Goal: Task Accomplishment & Management: Use online tool/utility

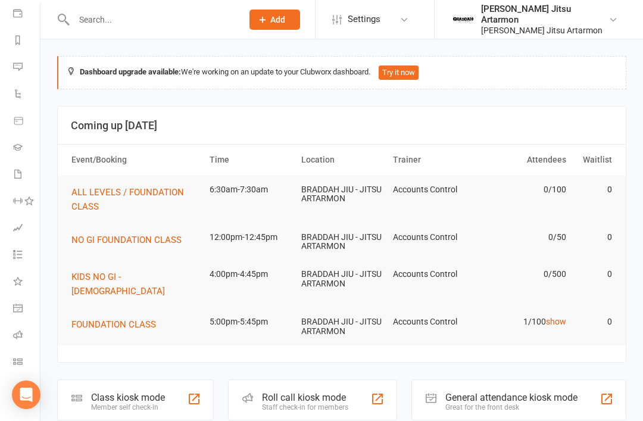
scroll to position [140, 1]
click at [14, 362] on icon at bounding box center [18, 361] width 10 height 10
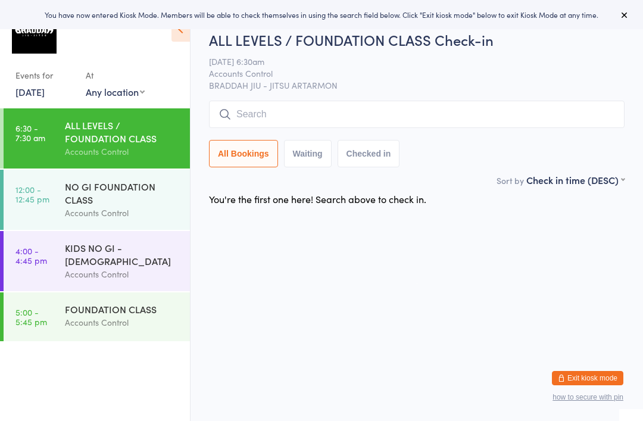
click at [245, 115] on input "search" at bounding box center [416, 114] width 415 height 27
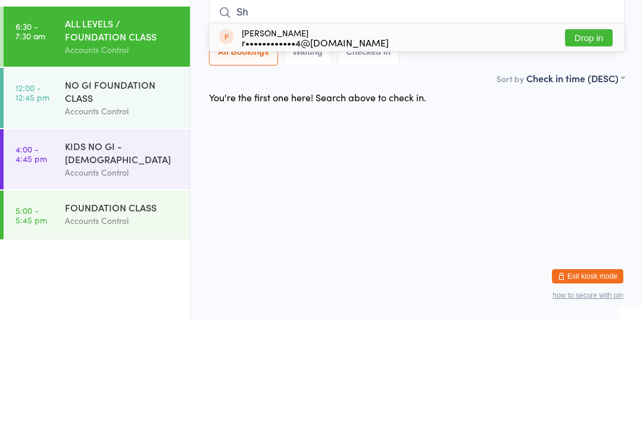
type input "S"
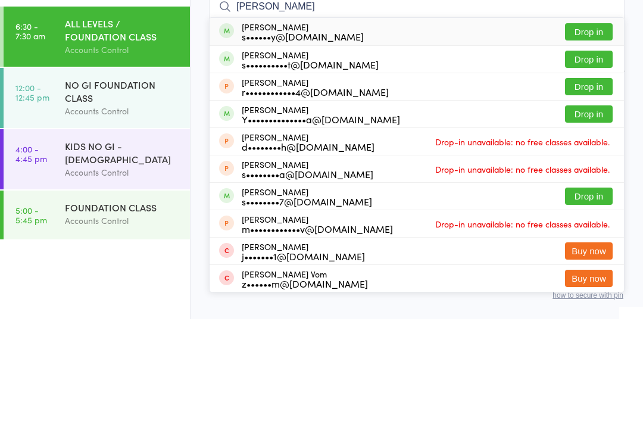
type input "Shane"
click at [598, 152] on button "Drop in" at bounding box center [589, 160] width 48 height 17
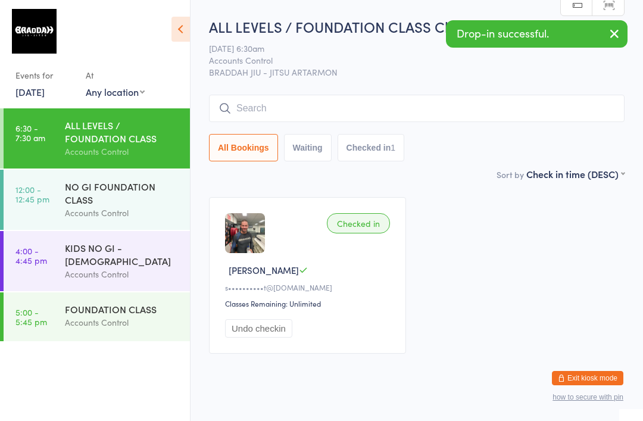
click at [32, 88] on link "12 Sep, 2025" at bounding box center [29, 91] width 29 height 13
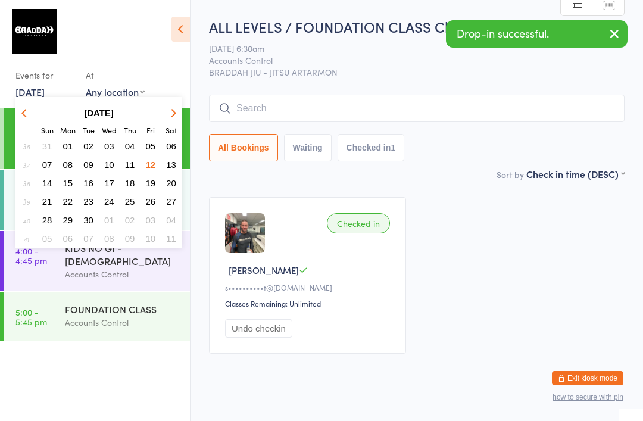
click at [125, 166] on button "11" at bounding box center [130, 164] width 18 height 16
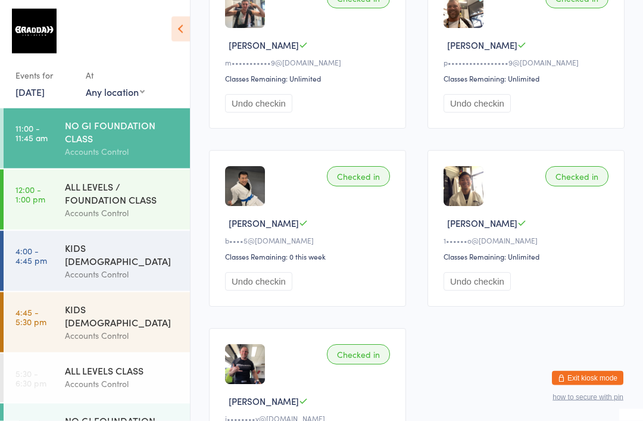
scroll to position [415, 0]
click at [77, 194] on div "ALL LEVELS / FOUNDATION CLASS" at bounding box center [122, 193] width 115 height 26
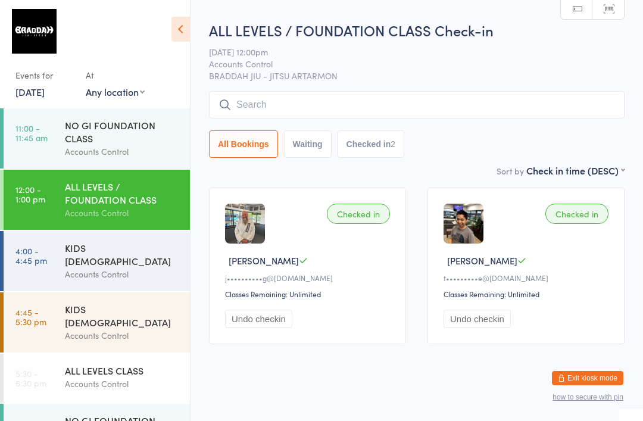
scroll to position [29, 0]
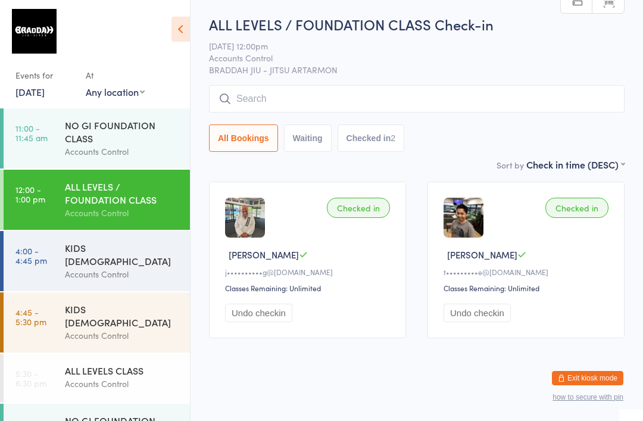
click at [66, 130] on div "NO GI FOUNDATION CLASS" at bounding box center [122, 131] width 115 height 26
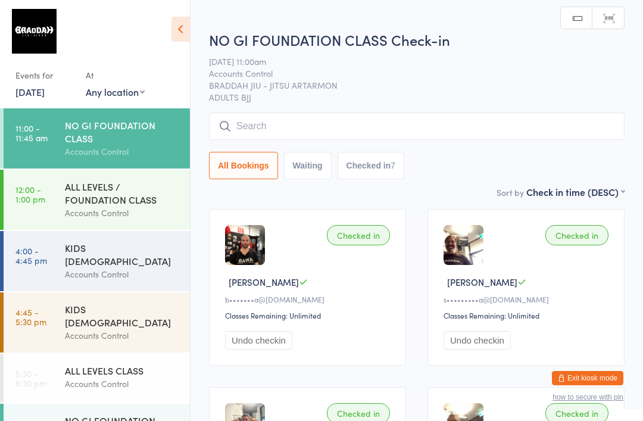
click at [42, 82] on div "Events for" at bounding box center [44, 75] width 58 height 20
click at [17, 88] on link "11 Sep, 2025" at bounding box center [29, 91] width 29 height 13
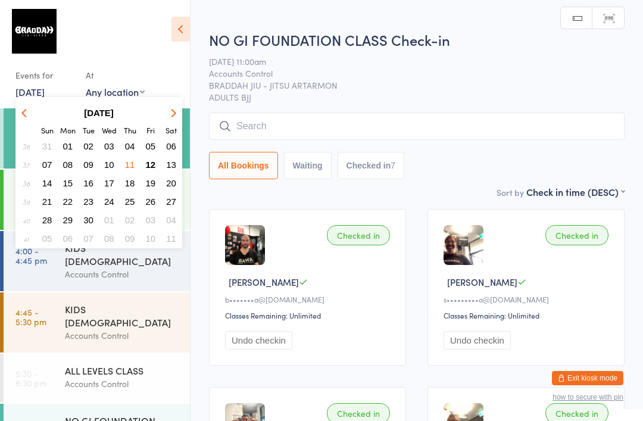
click at [150, 162] on span "12" at bounding box center [151, 164] width 10 height 10
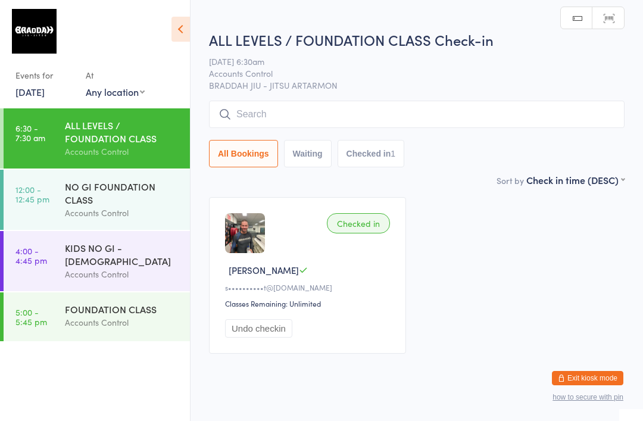
click at [28, 95] on link "12 Sep, 2025" at bounding box center [29, 91] width 29 height 13
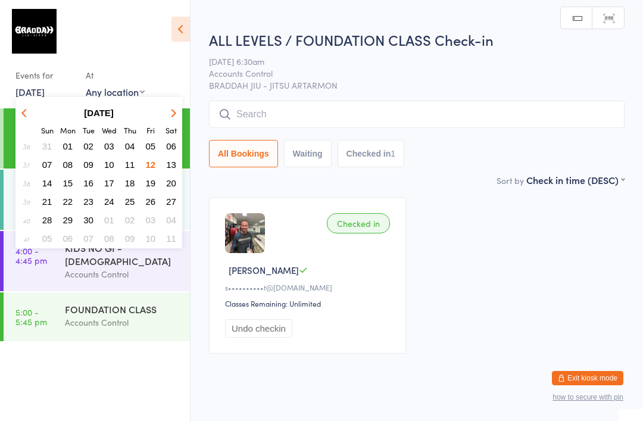
click at [110, 165] on span "10" at bounding box center [109, 164] width 10 height 10
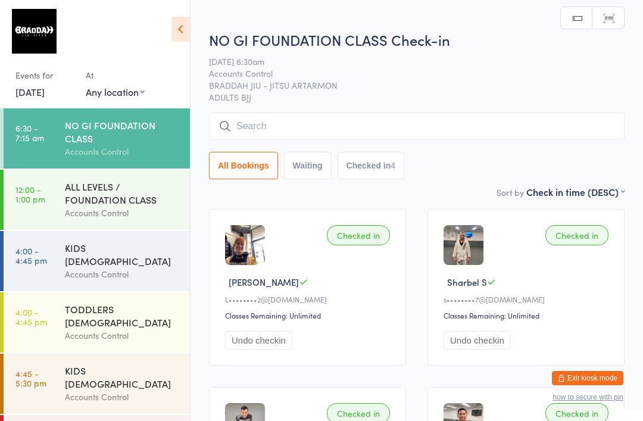
click at [63, 193] on link "12:00 - 1:00 pm ALL LEVELS / FOUNDATION CLASS Accounts Control" at bounding box center [97, 200] width 186 height 60
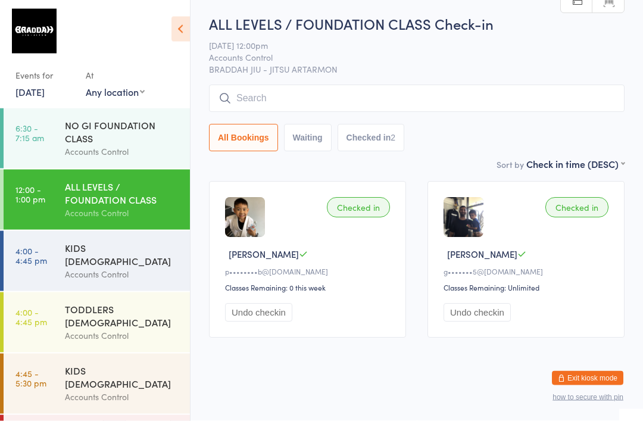
scroll to position [29, 0]
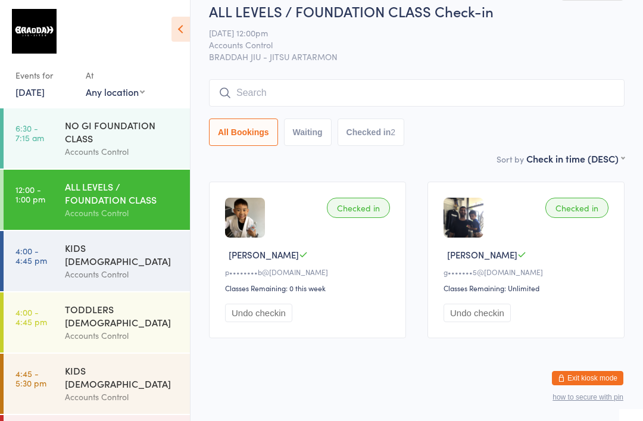
click at [77, 129] on div "NO GI FOUNDATION CLASS" at bounding box center [122, 131] width 115 height 26
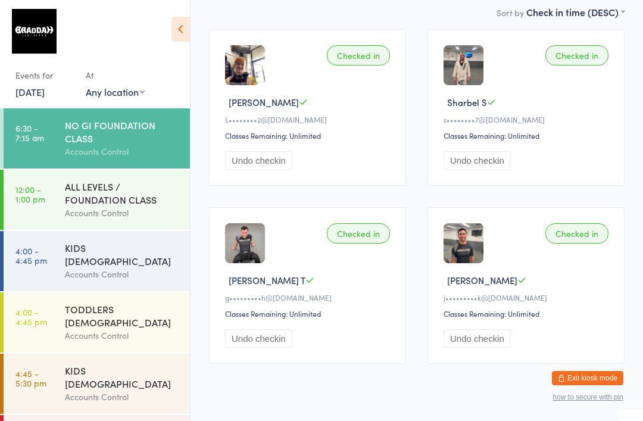
scroll to position [183, 0]
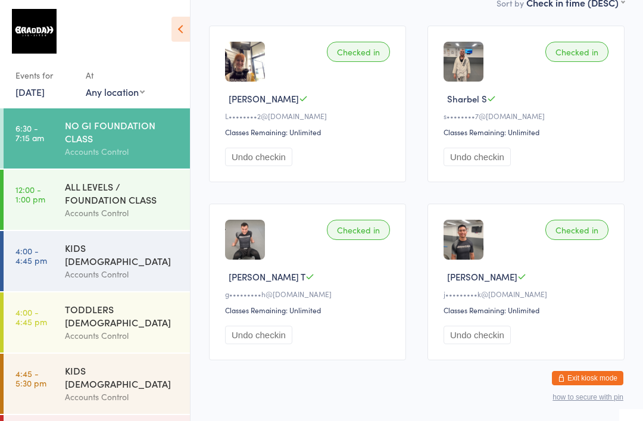
click at [36, 96] on link "10 Sep, 2025" at bounding box center [29, 91] width 29 height 13
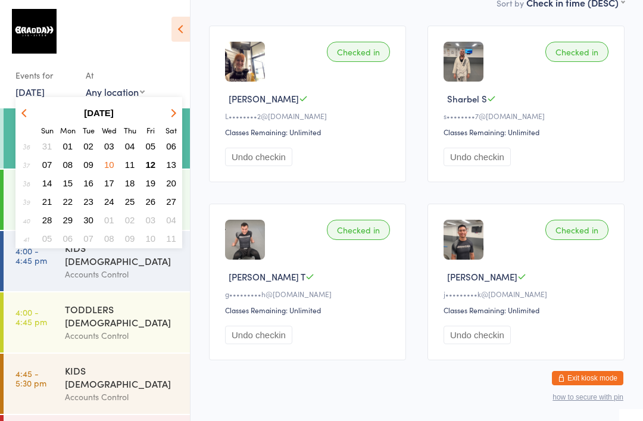
click at [88, 160] on span "09" at bounding box center [88, 164] width 10 height 10
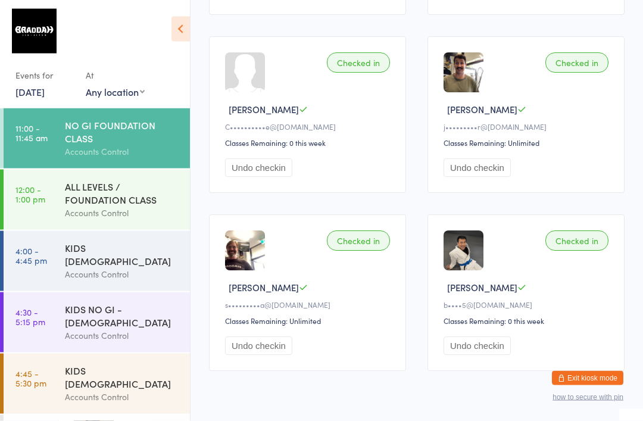
scroll to position [351, 0]
click at [85, 195] on div "ALL LEVELS / FOUNDATION CLASS" at bounding box center [122, 193] width 115 height 26
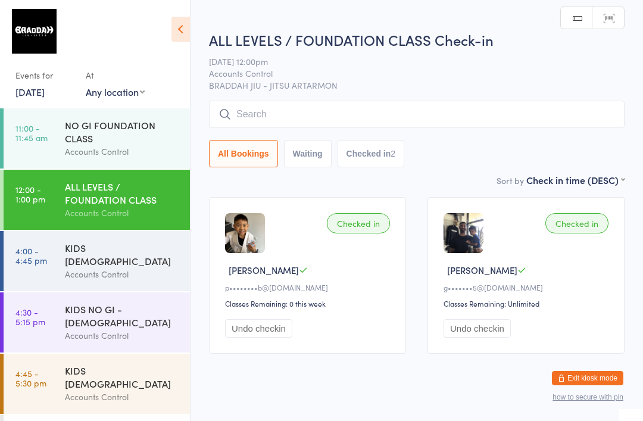
click at [61, 134] on link "11:00 - 11:45 am NO GI FOUNDATION CLASS Accounts Control" at bounding box center [97, 138] width 186 height 60
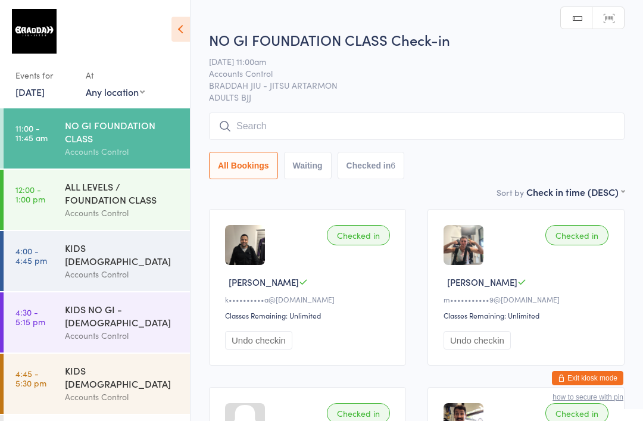
click at [26, 93] on link "9 Sep, 2025" at bounding box center [29, 91] width 29 height 13
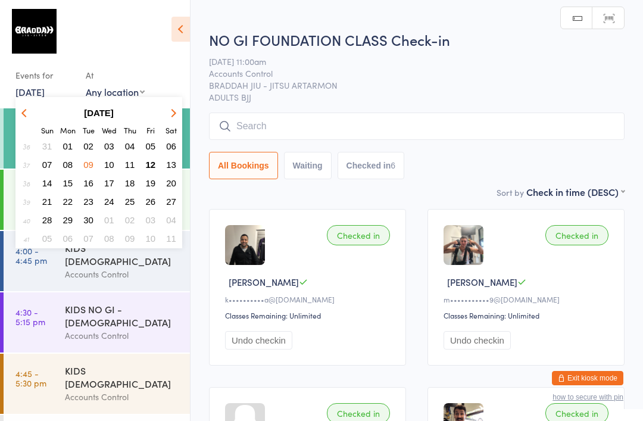
click at [65, 159] on button "08" at bounding box center [68, 164] width 18 height 16
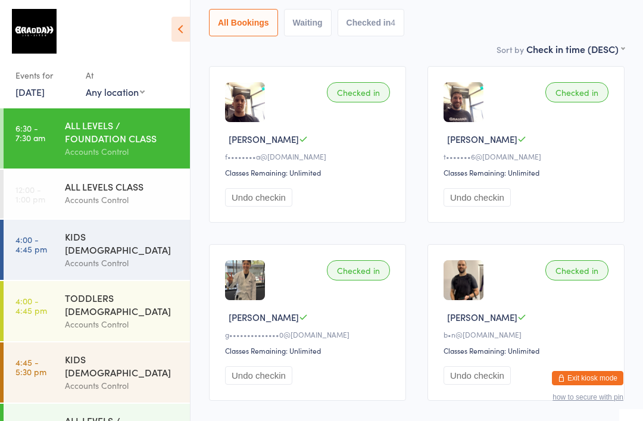
scroll to position [171, 0]
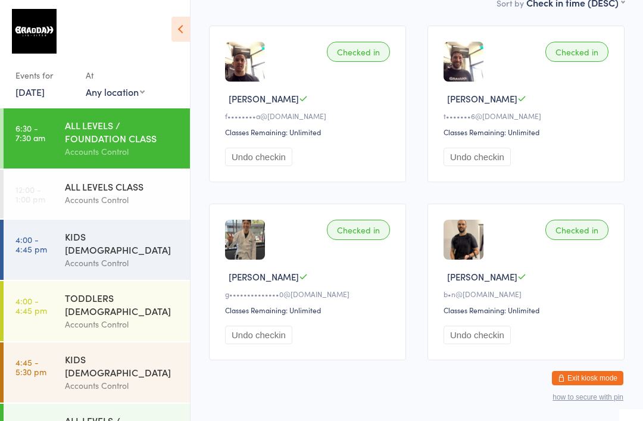
click at [85, 183] on div "ALL LEVELS CLASS" at bounding box center [122, 186] width 115 height 13
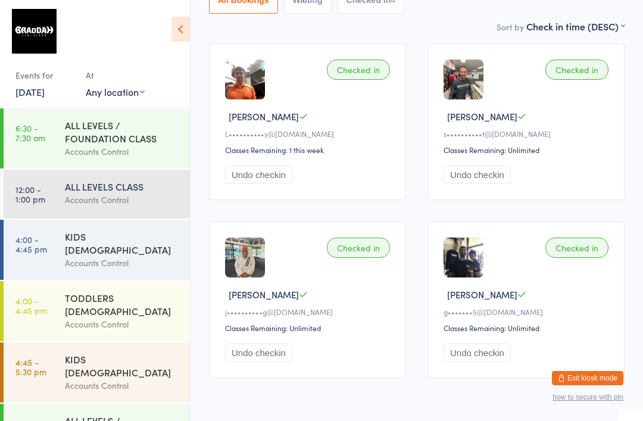
scroll to position [183, 0]
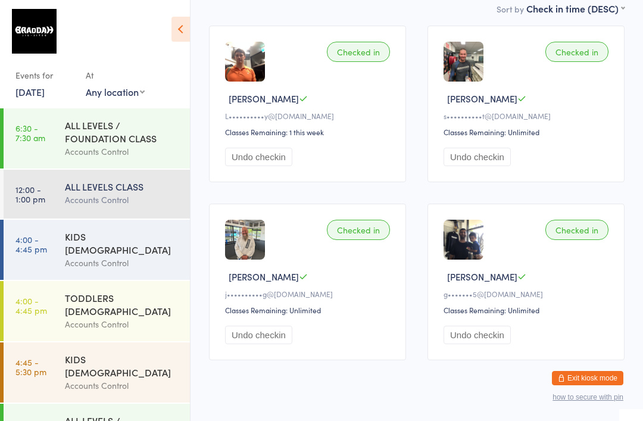
click at [37, 98] on link "8 Sep, 2025" at bounding box center [29, 91] width 29 height 13
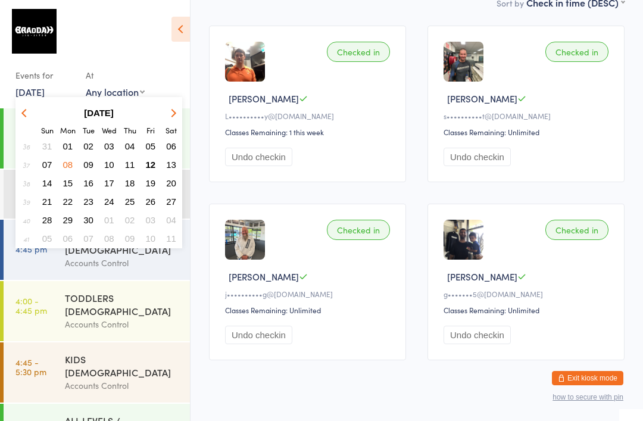
click at [151, 159] on button "12" at bounding box center [151, 164] width 18 height 16
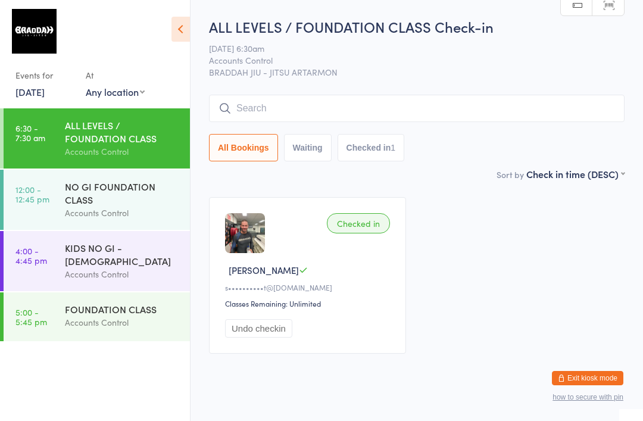
click at [437, 113] on input "search" at bounding box center [416, 108] width 415 height 27
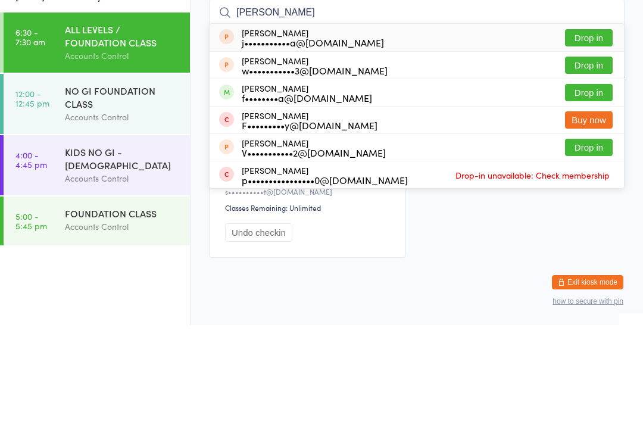
type input "Fred"
click at [594, 180] on button "Drop in" at bounding box center [589, 188] width 48 height 17
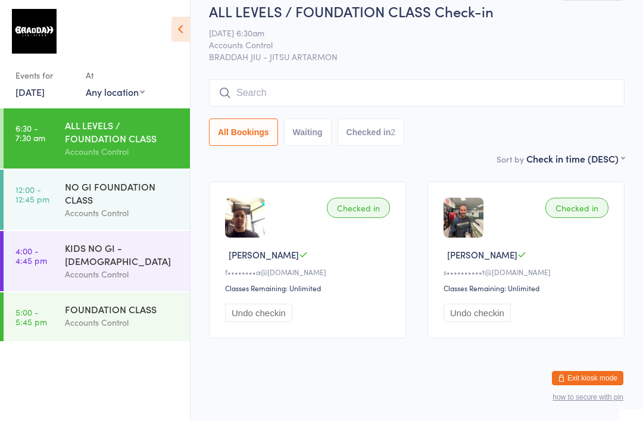
click at [369, 92] on input "search" at bounding box center [416, 92] width 415 height 27
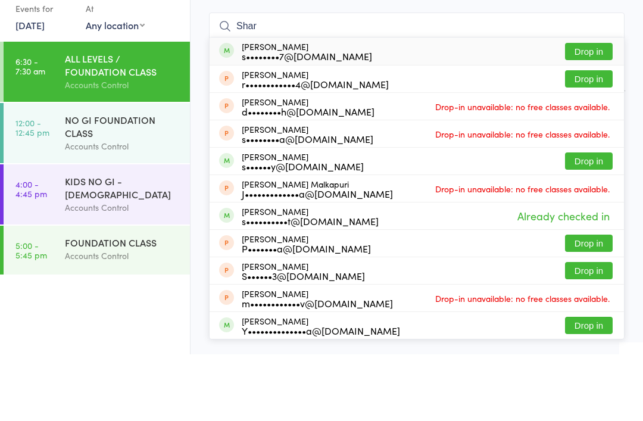
type input "Shar"
click at [603, 109] on button "Drop in" at bounding box center [589, 117] width 48 height 17
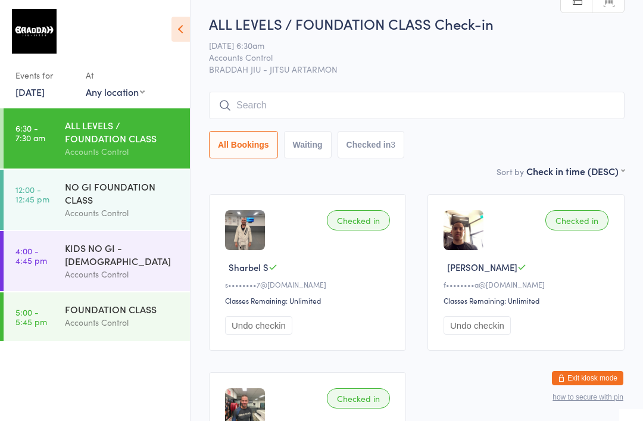
scroll to position [0, 0]
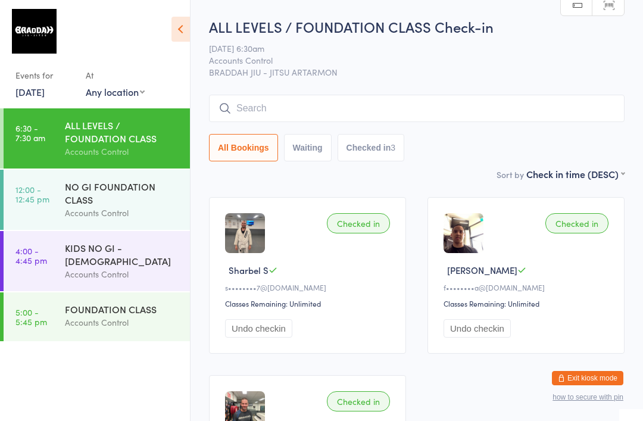
click at [381, 105] on input "search" at bounding box center [416, 108] width 415 height 27
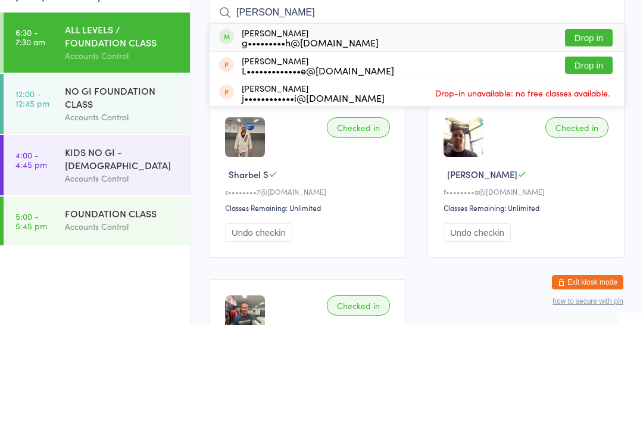
type input "Binh"
click at [592, 125] on button "Drop in" at bounding box center [589, 133] width 48 height 17
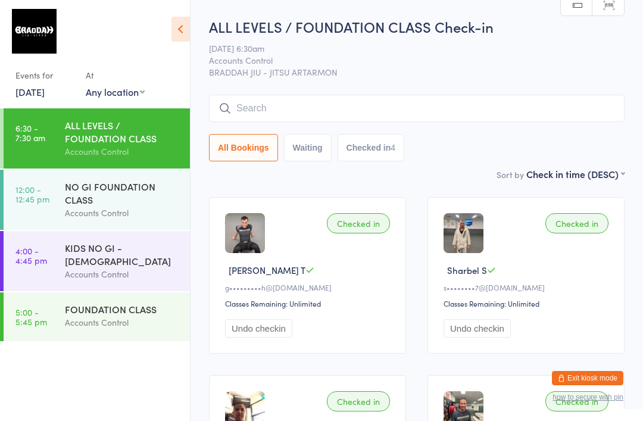
click at [478, 101] on input "search" at bounding box center [416, 108] width 415 height 27
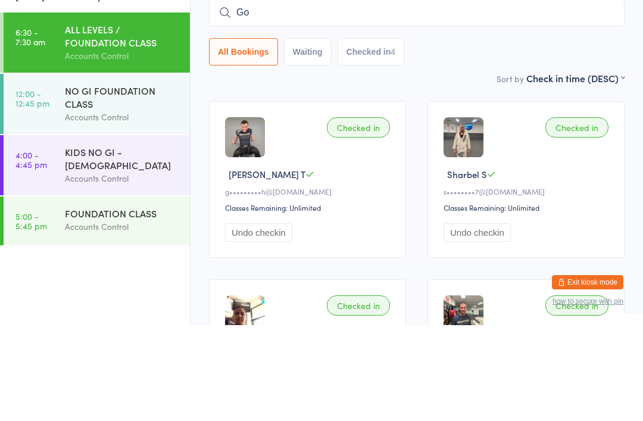
type input "G"
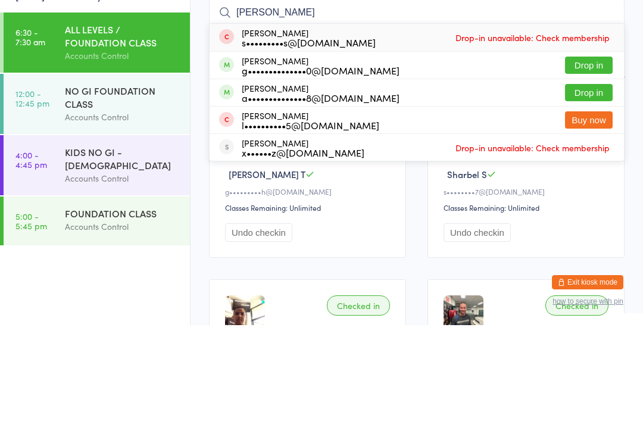
type input "Xavier"
click at [588, 152] on button "Drop in" at bounding box center [589, 160] width 48 height 17
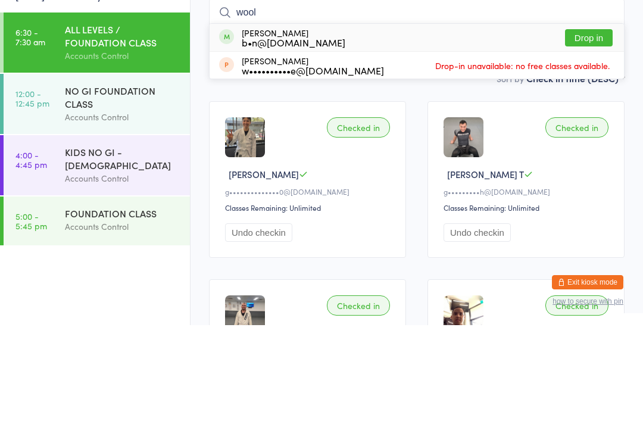
type input "wool"
click at [583, 125] on button "Drop in" at bounding box center [589, 133] width 48 height 17
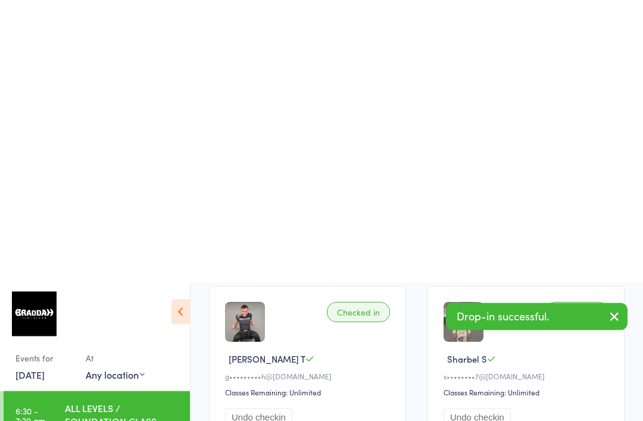
scroll to position [379, 0]
